Goal: Check status: Check status

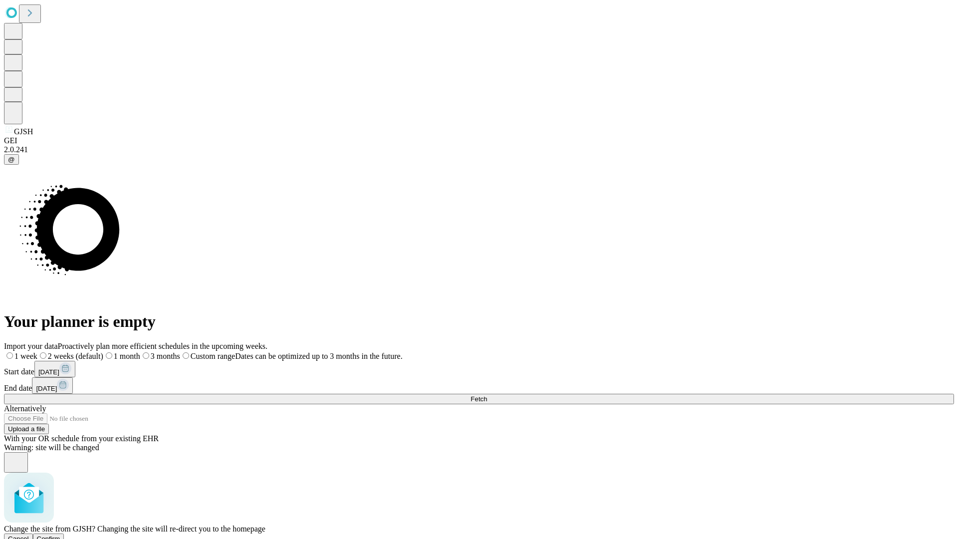
click at [60, 535] on span "Confirm" at bounding box center [48, 538] width 23 height 7
click at [121, 352] on label "1 month" at bounding box center [105, 356] width 30 height 8
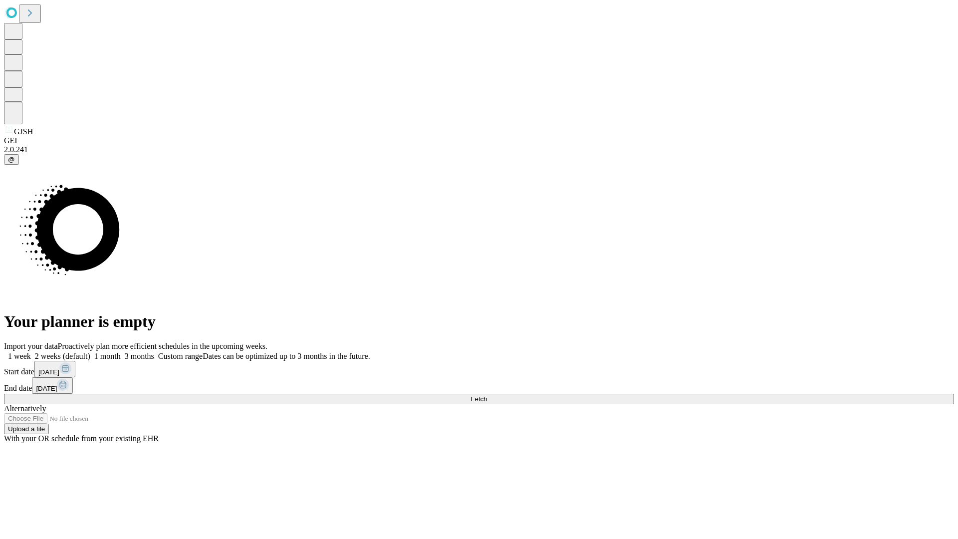
click at [487, 395] on span "Fetch" at bounding box center [479, 398] width 16 height 7
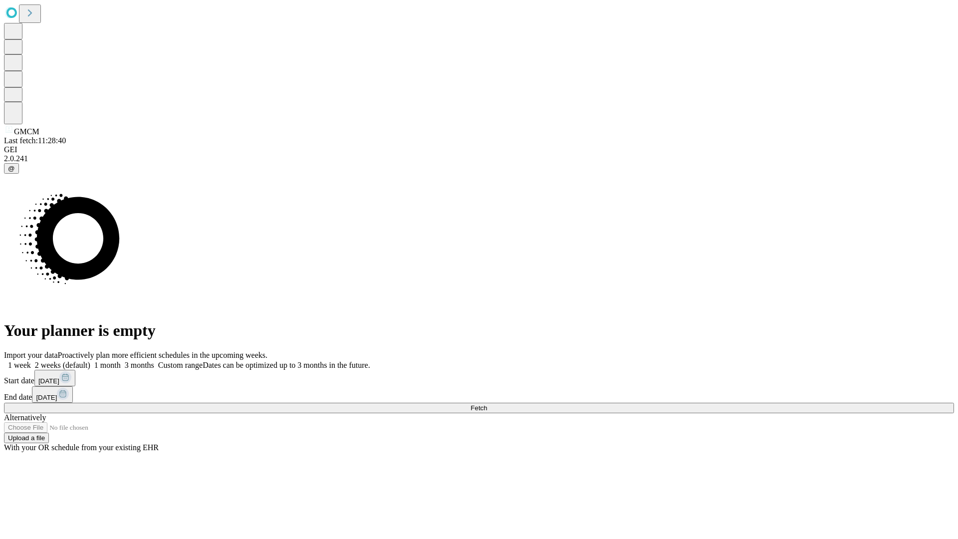
click at [121, 361] on label "1 month" at bounding box center [105, 365] width 30 height 8
click at [487, 404] on span "Fetch" at bounding box center [479, 407] width 16 height 7
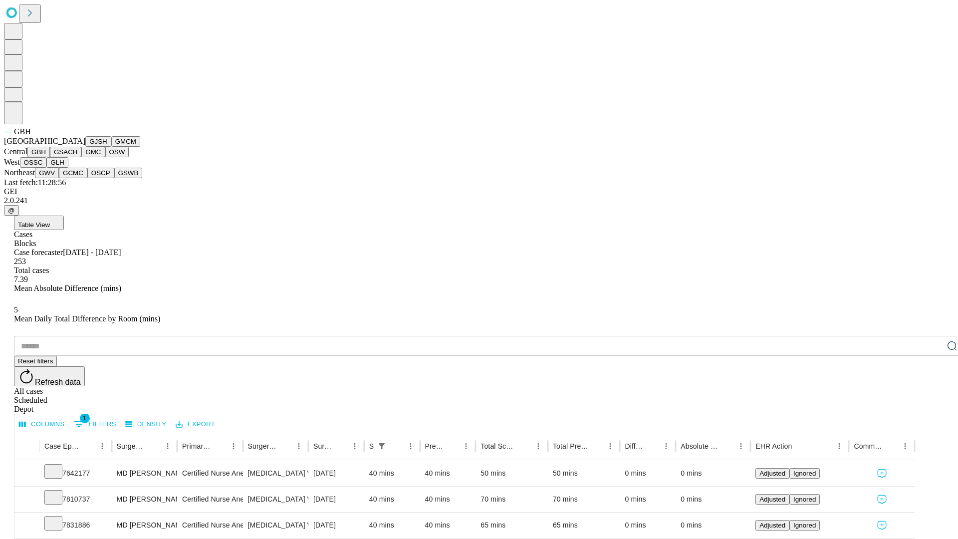
click at [77, 157] on button "GSACH" at bounding box center [65, 152] width 31 height 10
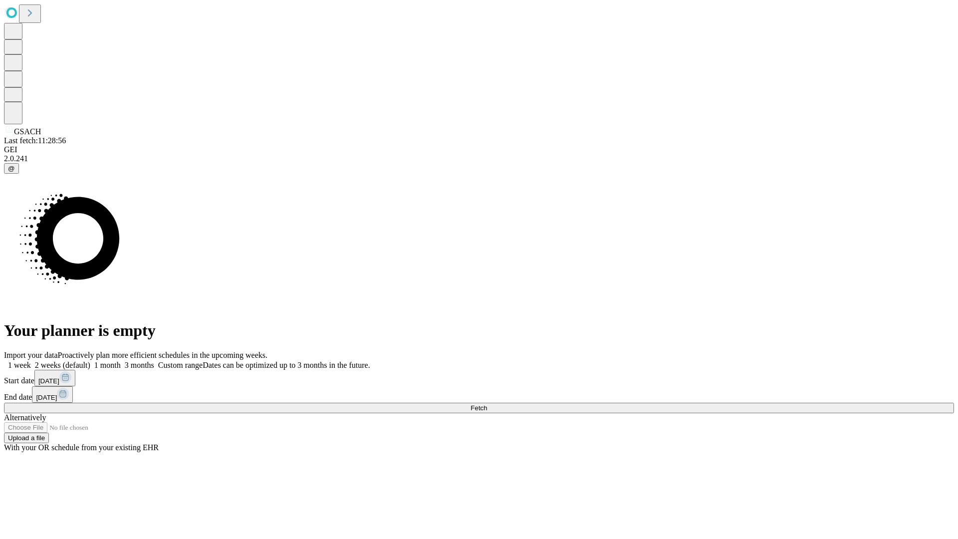
click at [121, 361] on label "1 month" at bounding box center [105, 365] width 30 height 8
click at [487, 404] on span "Fetch" at bounding box center [479, 407] width 16 height 7
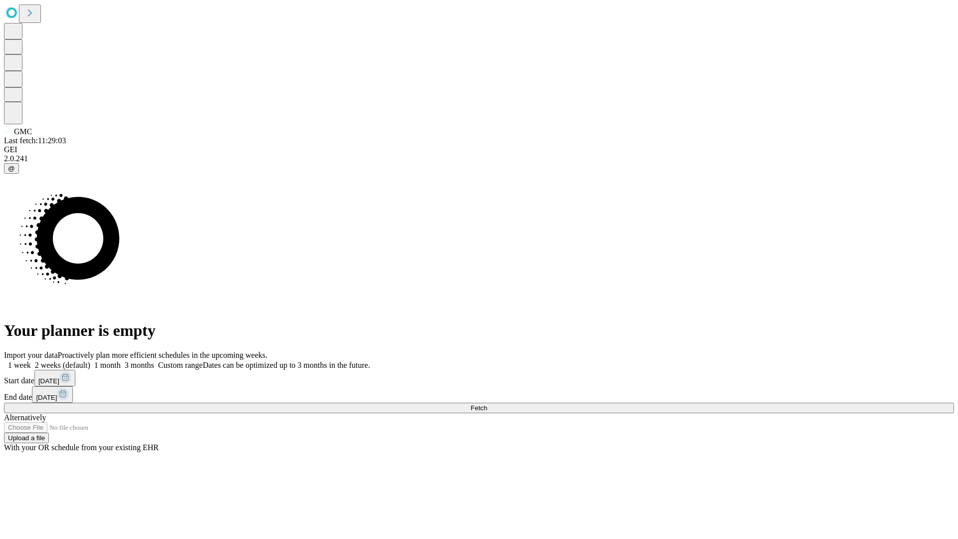
click at [487, 404] on span "Fetch" at bounding box center [479, 407] width 16 height 7
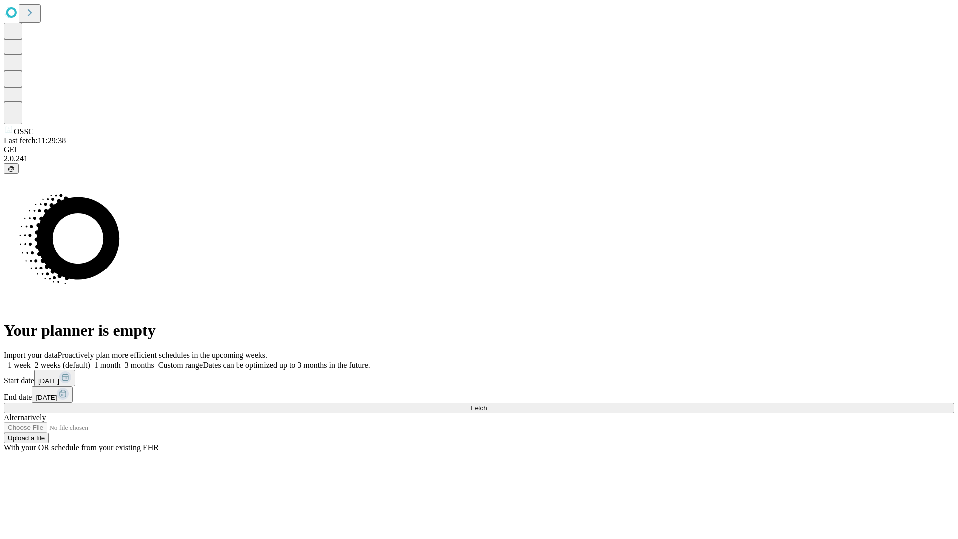
click at [487, 404] on span "Fetch" at bounding box center [479, 407] width 16 height 7
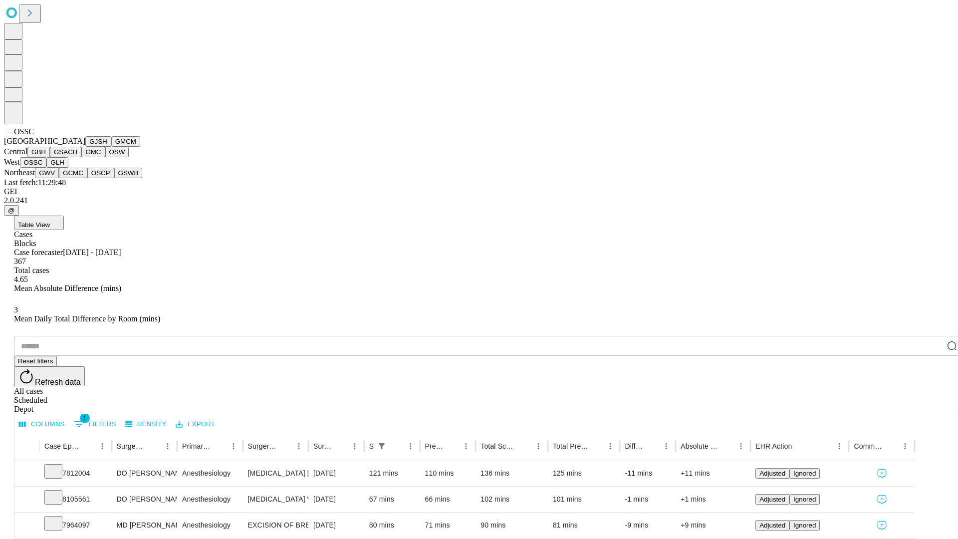
click at [68, 168] on button "GLH" at bounding box center [56, 162] width 21 height 10
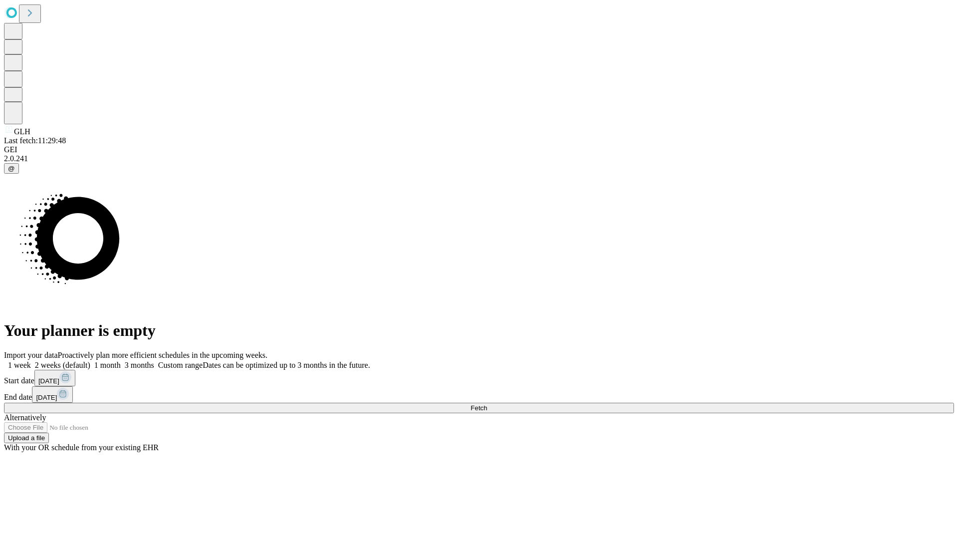
click at [121, 361] on label "1 month" at bounding box center [105, 365] width 30 height 8
click at [487, 404] on span "Fetch" at bounding box center [479, 407] width 16 height 7
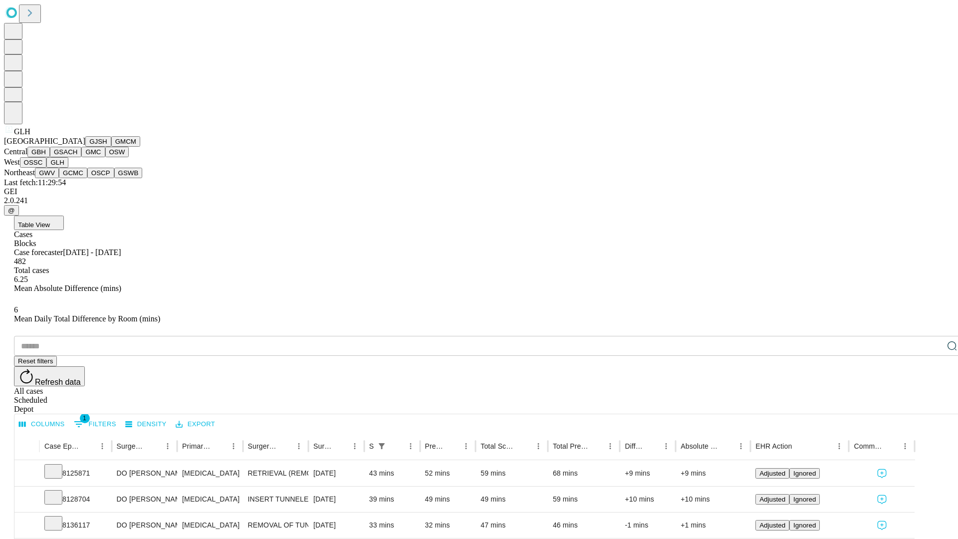
click at [59, 178] on button "GWV" at bounding box center [47, 173] width 24 height 10
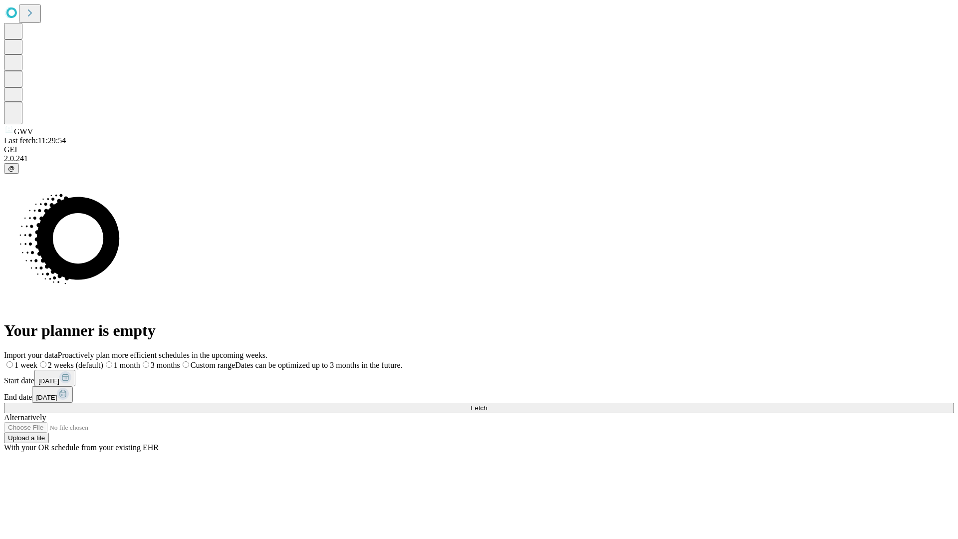
click at [140, 361] on label "1 month" at bounding box center [121, 365] width 37 height 8
click at [487, 404] on span "Fetch" at bounding box center [479, 407] width 16 height 7
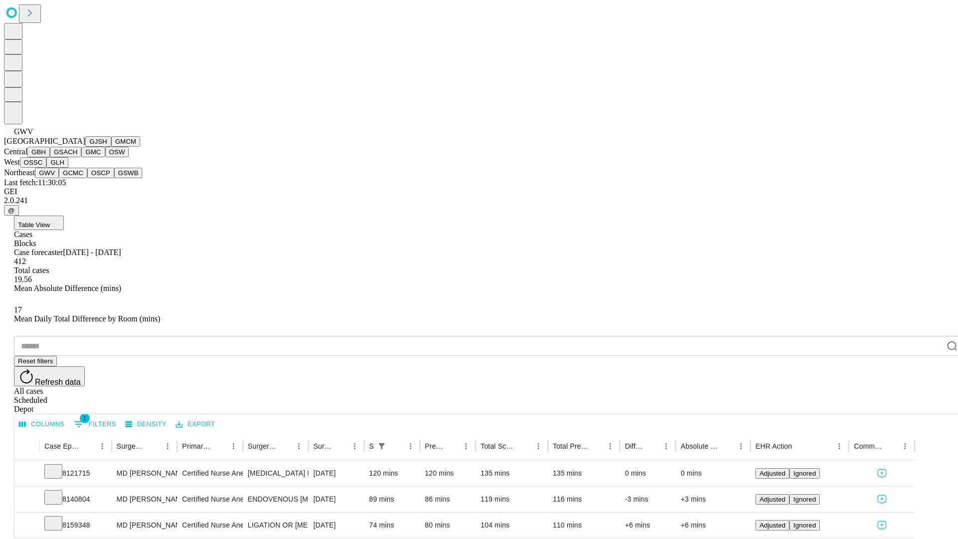
click at [77, 178] on button "GCMC" at bounding box center [73, 173] width 28 height 10
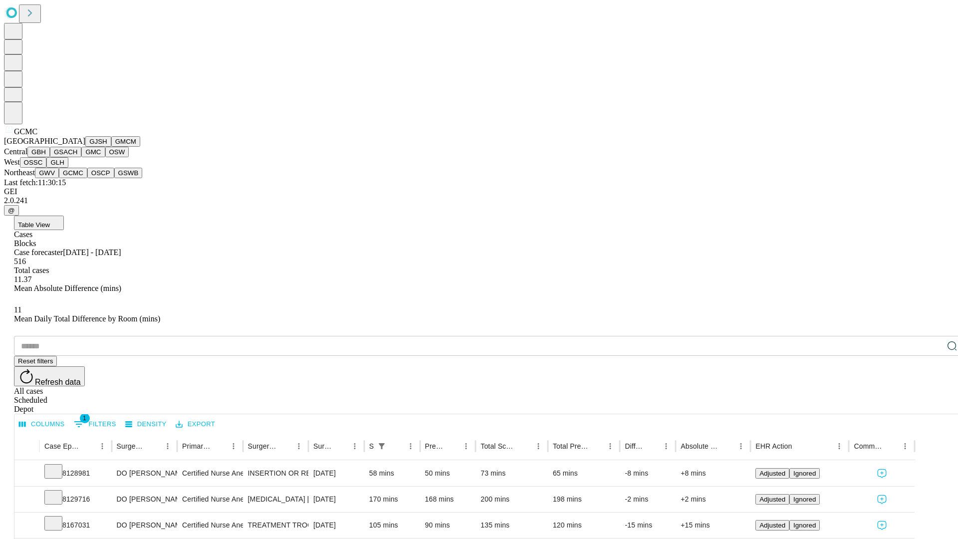
click at [87, 178] on button "OSCP" at bounding box center [100, 173] width 27 height 10
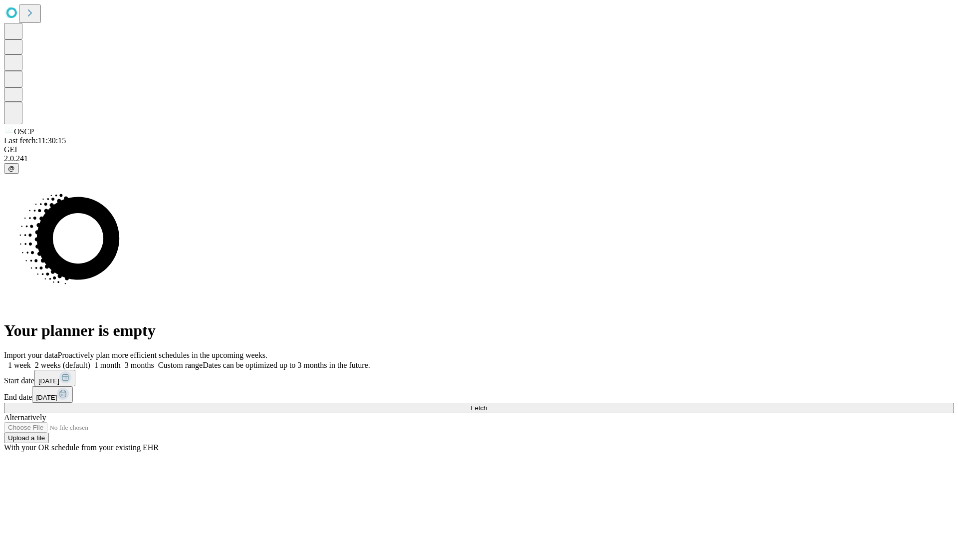
click at [121, 361] on label "1 month" at bounding box center [105, 365] width 30 height 8
click at [487, 404] on span "Fetch" at bounding box center [479, 407] width 16 height 7
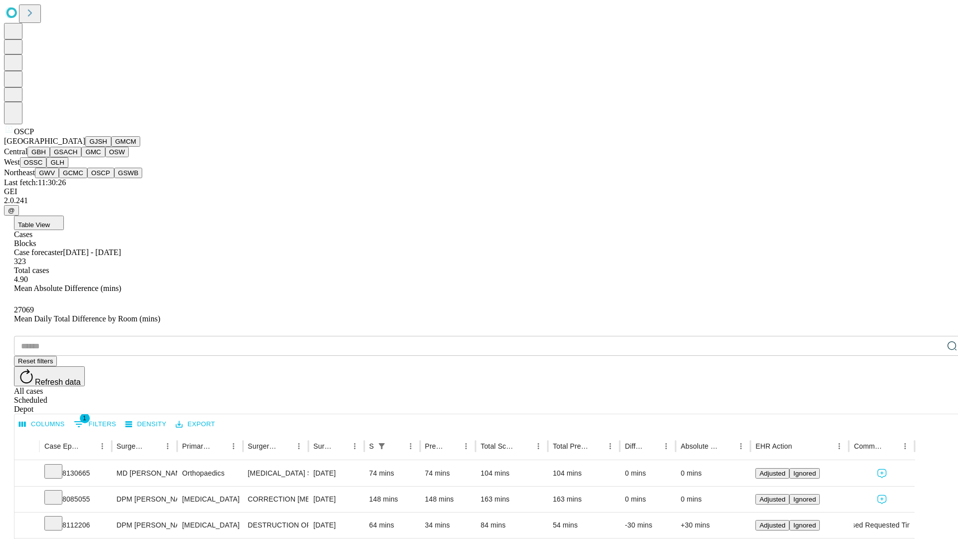
click at [114, 178] on button "GSWB" at bounding box center [128, 173] width 28 height 10
